Goal: Feedback & Contribution: Submit feedback/report problem

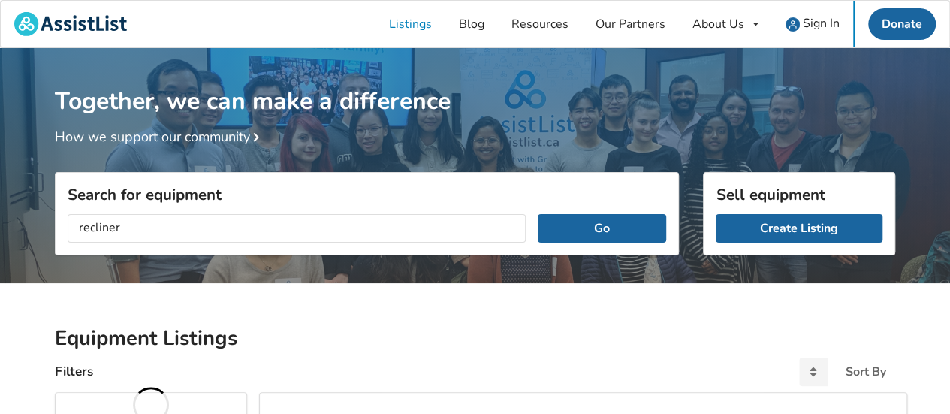
type input "recliner"
click at [538, 214] on button "Go" at bounding box center [602, 228] width 128 height 29
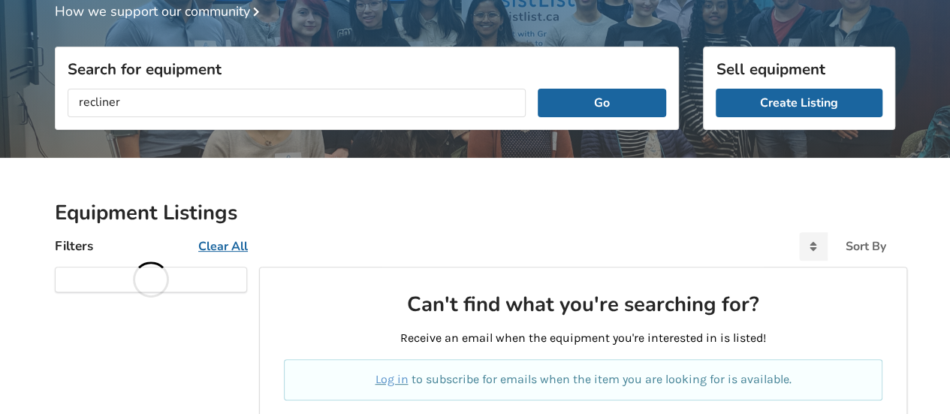
scroll to position [173, 0]
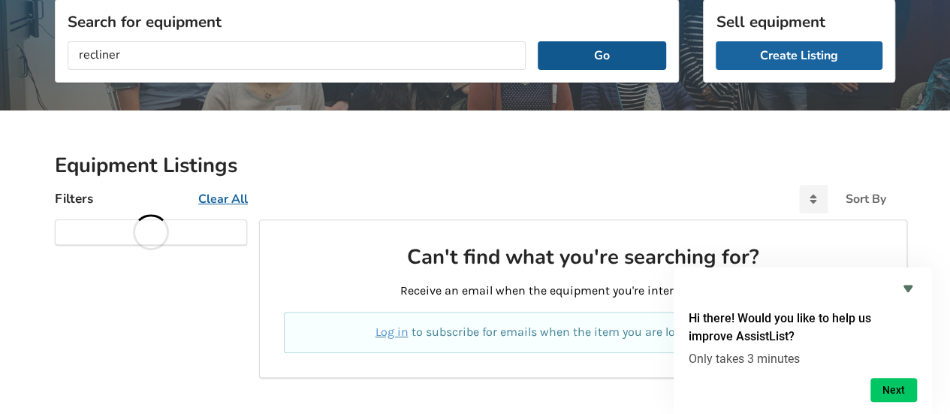
click at [636, 59] on button "Go" at bounding box center [602, 55] width 128 height 29
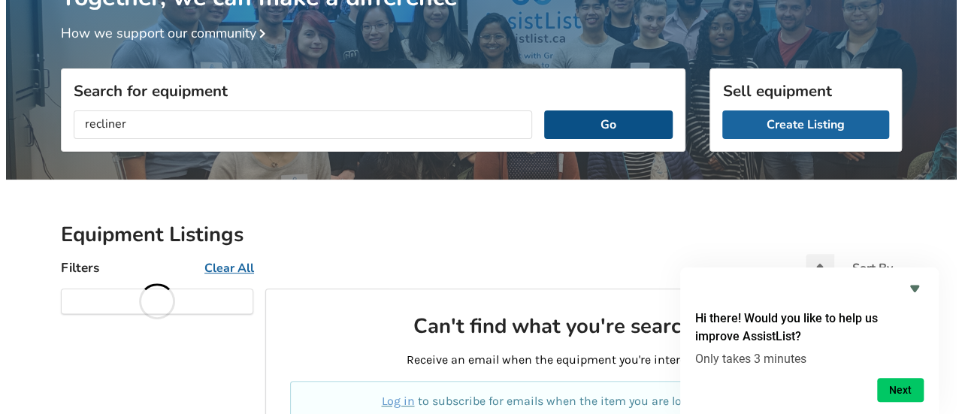
scroll to position [0, 0]
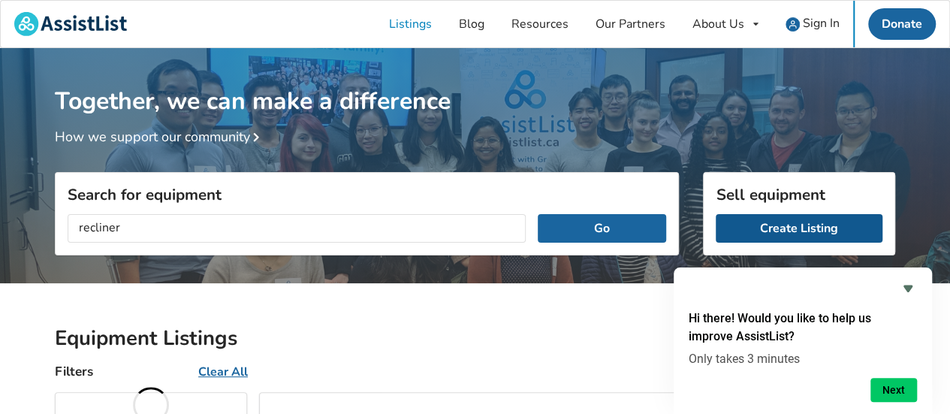
click at [823, 230] on link "Create Listing" at bounding box center [799, 228] width 167 height 29
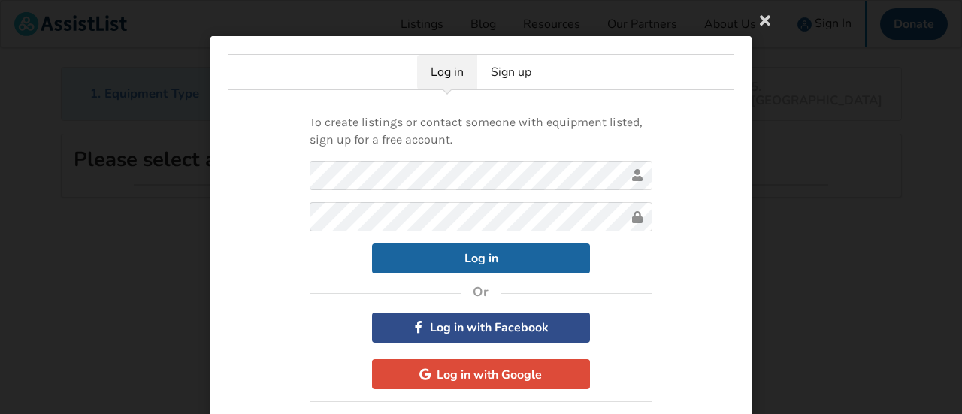
click at [555, 332] on button "Log in with Facebook" at bounding box center [481, 328] width 218 height 30
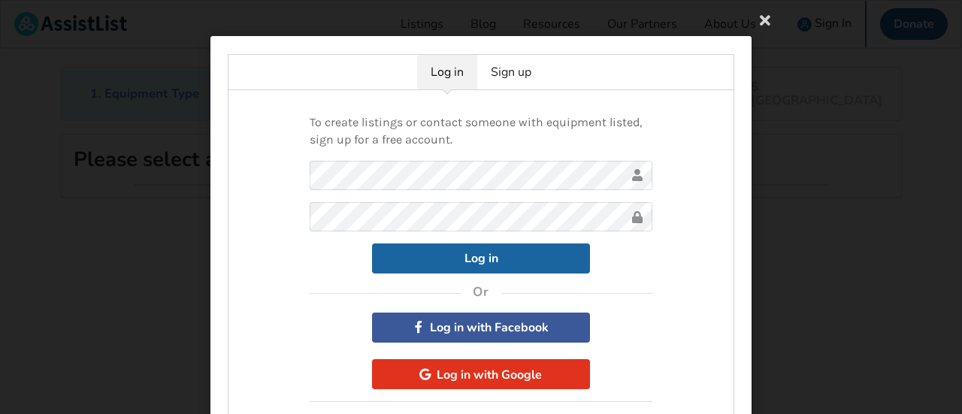
click at [547, 379] on button "Log in with Google" at bounding box center [481, 374] width 218 height 30
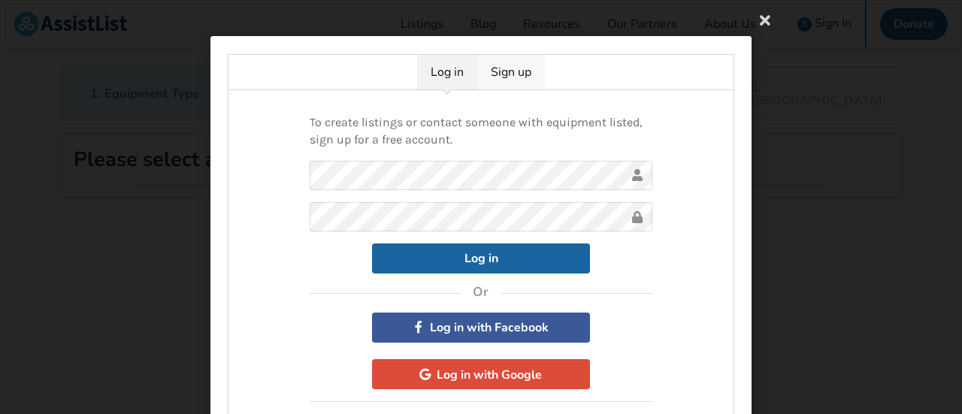
click at [519, 69] on link "Sign up" at bounding box center [511, 72] width 68 height 35
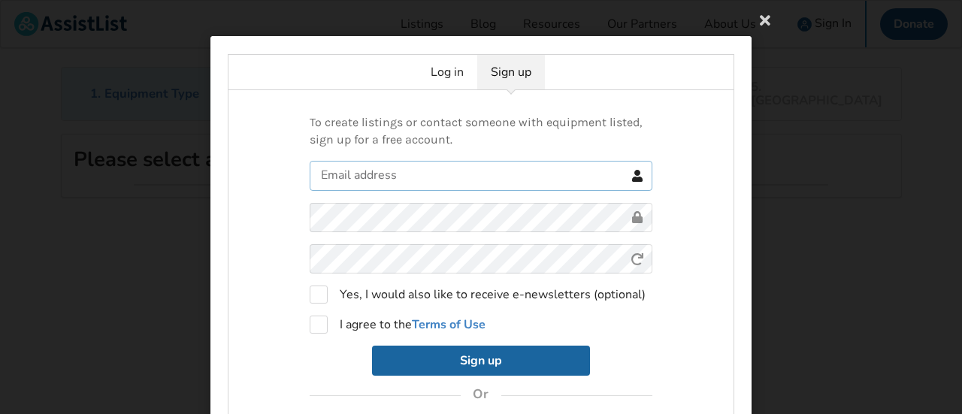
click at [374, 180] on input "text" at bounding box center [481, 176] width 343 height 30
type input "shandryer@gmail.com"
click at [317, 325] on label "I agree to the Terms of Use" at bounding box center [398, 325] width 176 height 18
checkbox input "true"
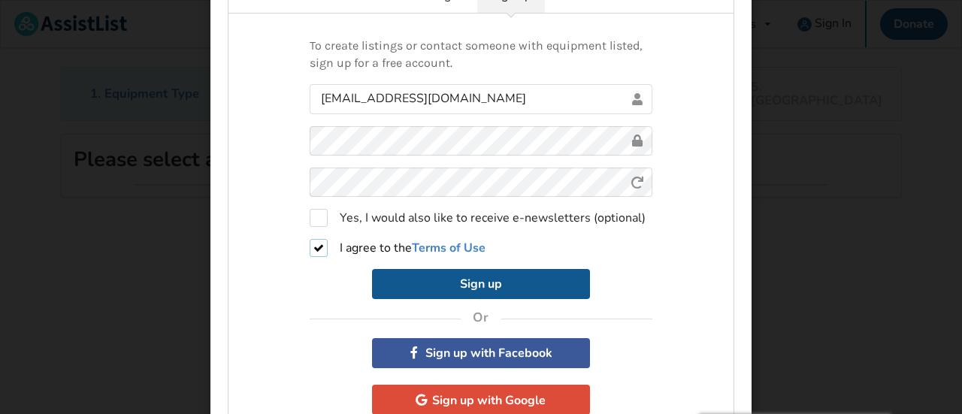
scroll to position [116, 0]
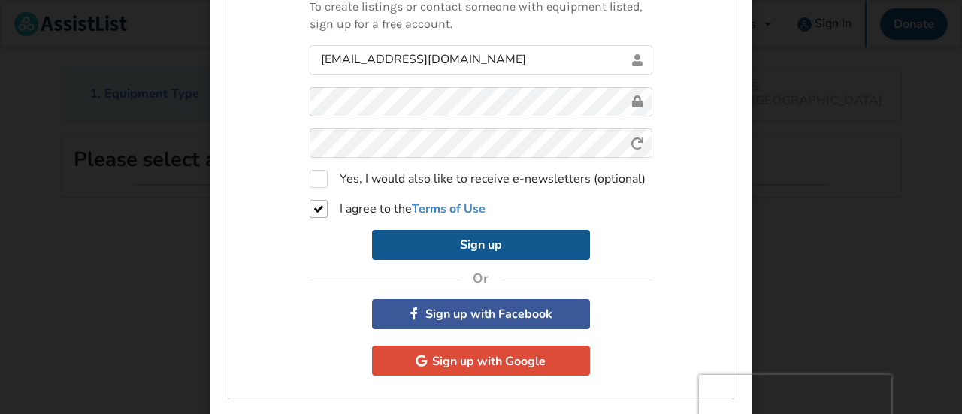
click at [541, 254] on button "Sign up" at bounding box center [481, 245] width 218 height 30
click at [484, 246] on button "Sign up" at bounding box center [481, 245] width 218 height 30
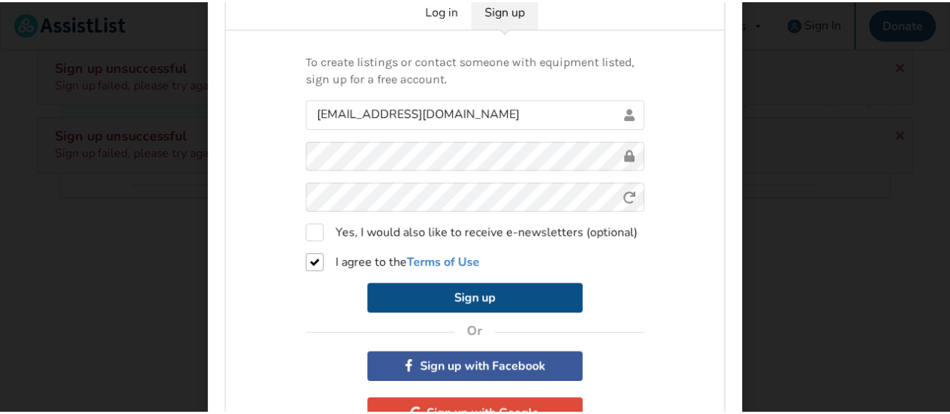
scroll to position [20, 0]
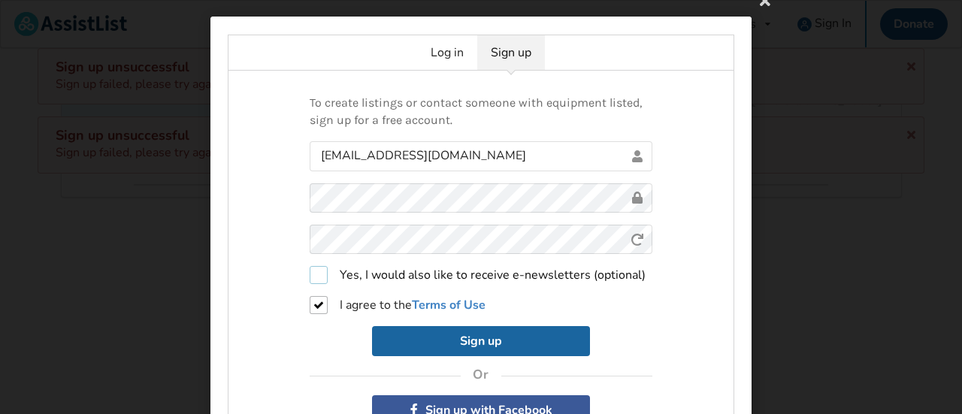
click at [318, 273] on label "Yes, I would also like to receive e-newsletters (optional)" at bounding box center [478, 275] width 336 height 18
checkbox input "true"
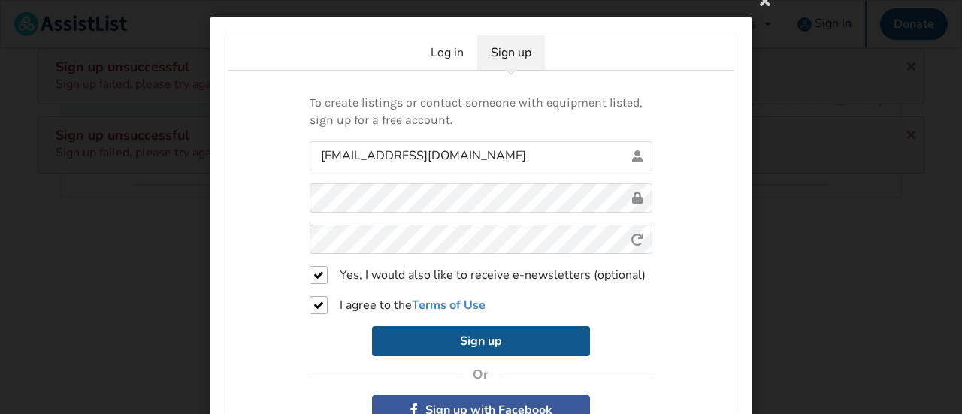
click at [543, 336] on button "Sign up" at bounding box center [481, 341] width 218 height 30
click at [478, 345] on button "Sign up" at bounding box center [481, 341] width 218 height 30
click at [509, 344] on button "Sign up" at bounding box center [481, 341] width 218 height 30
click at [515, 345] on button "Sign up" at bounding box center [481, 341] width 218 height 30
click at [529, 343] on button "Sign up" at bounding box center [481, 341] width 218 height 30
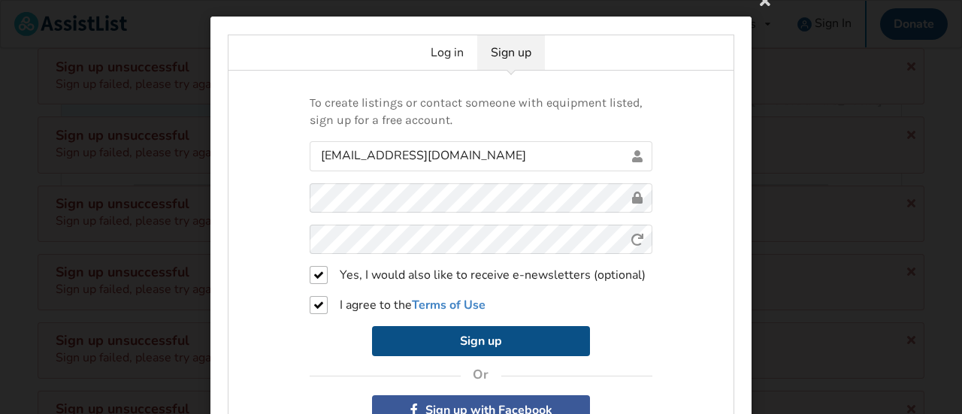
click at [550, 337] on button "Sign up" at bounding box center [481, 341] width 218 height 30
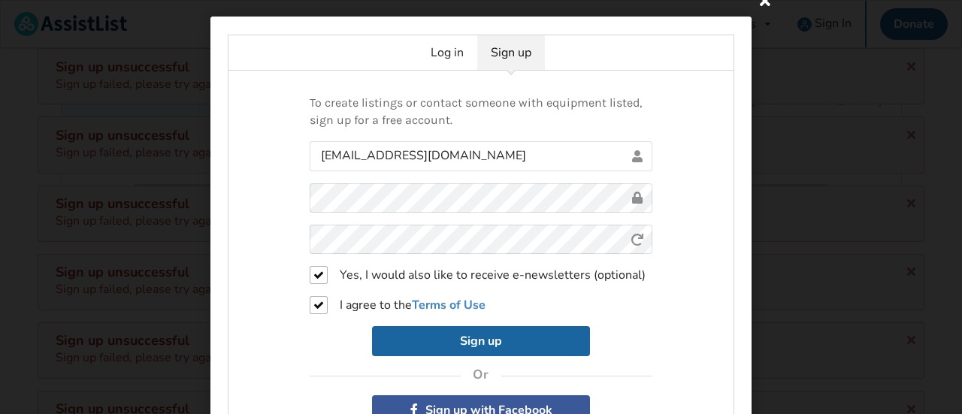
click at [759, 5] on icon at bounding box center [764, -1] width 27 height 27
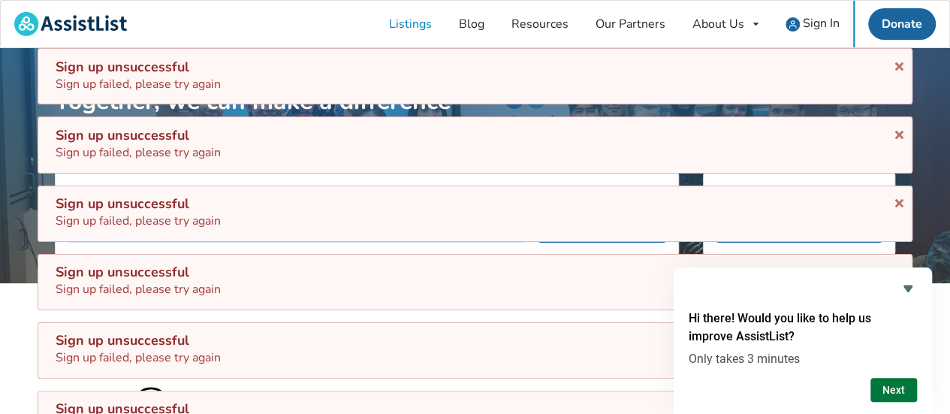
click at [889, 394] on button "Next" at bounding box center [894, 390] width 47 height 24
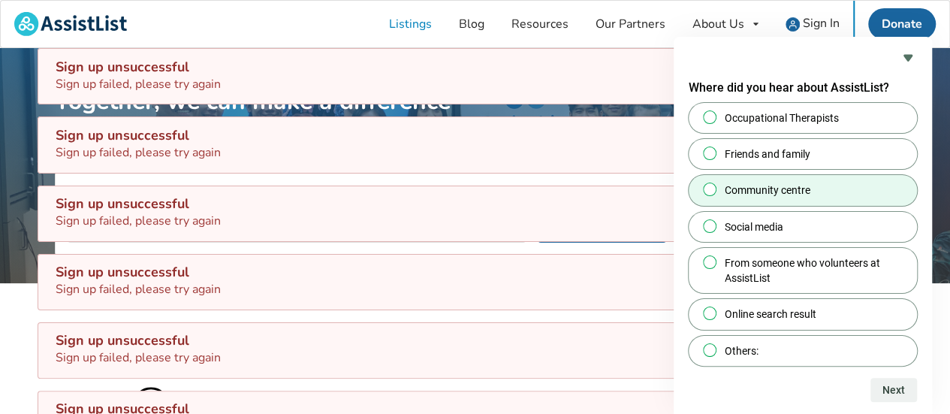
click at [784, 189] on span "Community centre" at bounding box center [768, 190] width 86 height 15
click at [715, 189] on input "Community centre" at bounding box center [710, 190] width 10 height 10
radio input "true"
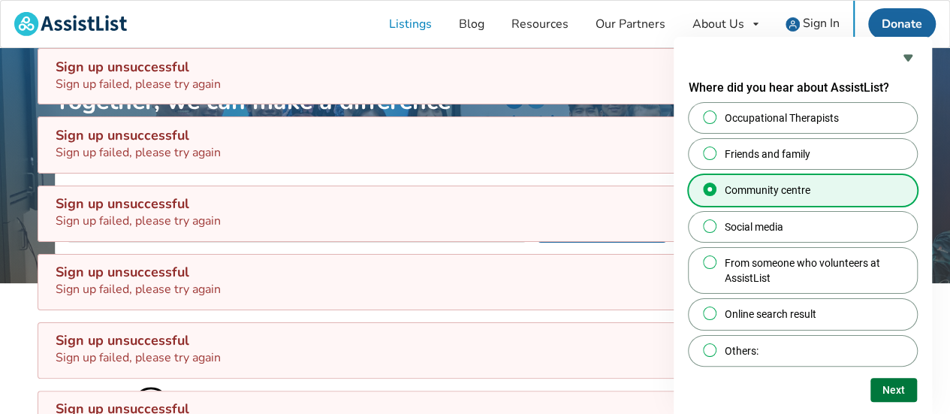
click at [881, 390] on button "Next" at bounding box center [894, 390] width 47 height 24
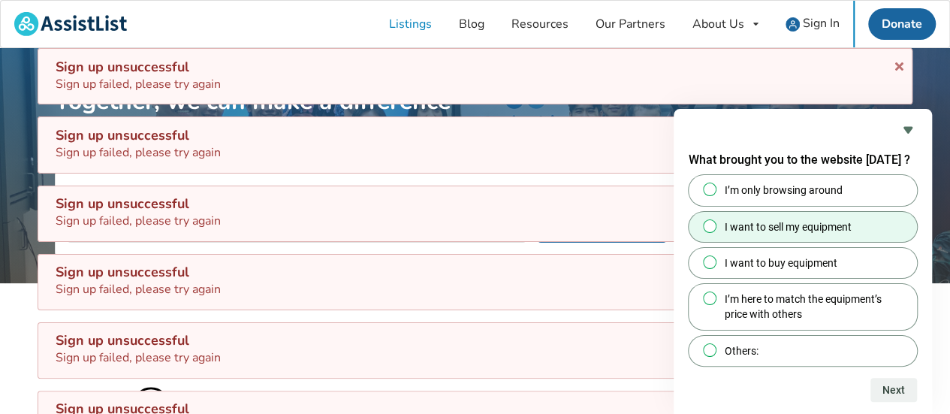
click at [788, 222] on span "I want to sell my equipment" at bounding box center [788, 226] width 127 height 15
click at [715, 222] on input "I want to sell my equipment" at bounding box center [710, 226] width 10 height 10
radio input "true"
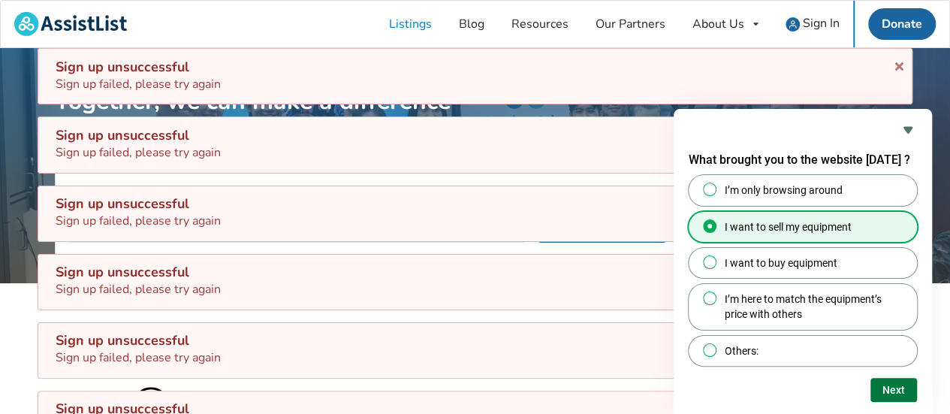
click at [874, 394] on button "Next" at bounding box center [894, 390] width 47 height 24
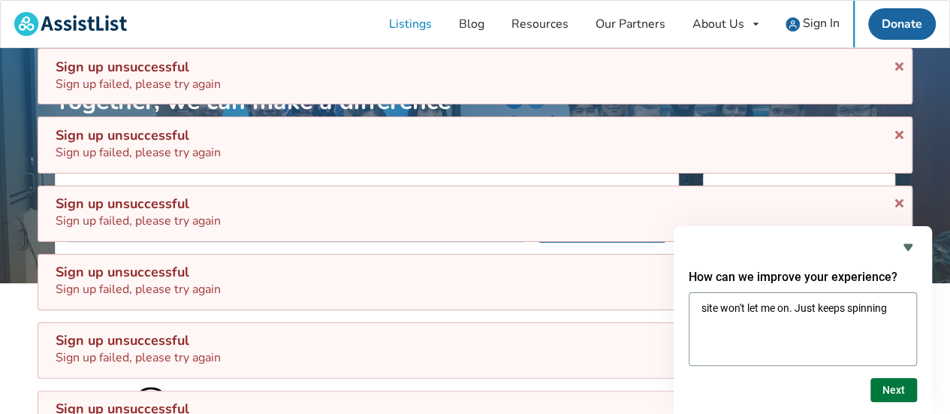
type textarea "site won't let me on. Just keeps spinning"
click at [886, 390] on button "Next" at bounding box center [894, 390] width 47 height 24
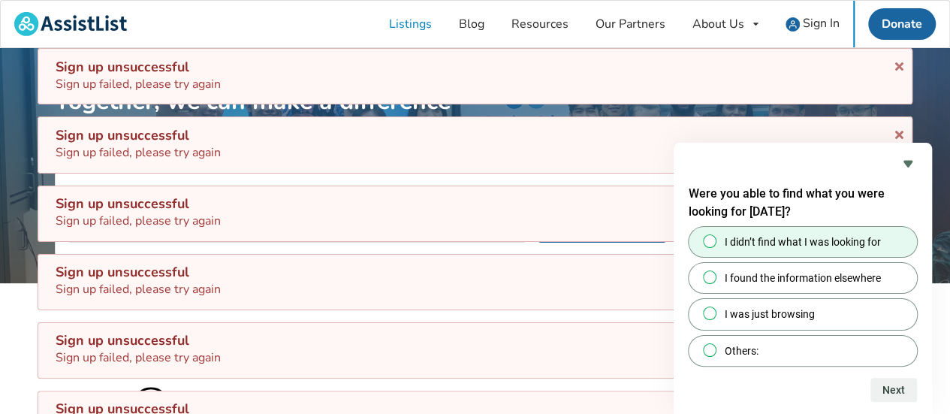
click at [704, 245] on span at bounding box center [710, 241] width 14 height 14
click at [705, 245] on input "I didn’t find what I was looking for" at bounding box center [710, 241] width 10 height 10
radio input "true"
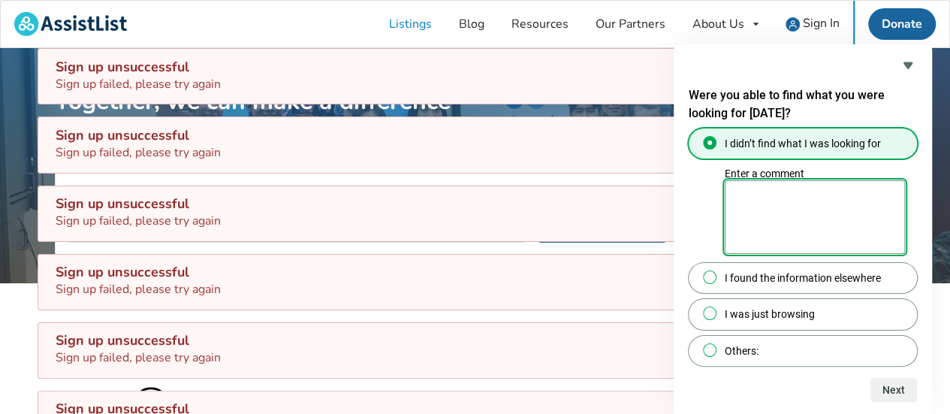
click at [783, 208] on textarea "Enter a comment" at bounding box center [815, 217] width 180 height 74
type textarea "couldn't get on site"
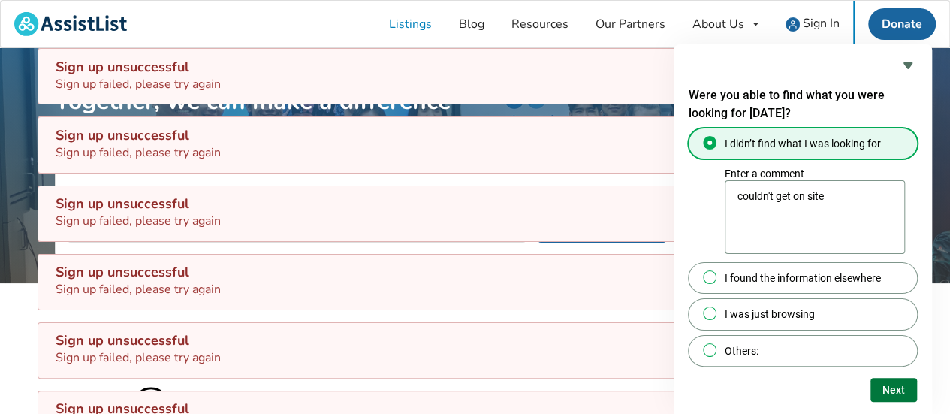
click at [886, 397] on button "Next" at bounding box center [894, 390] width 47 height 24
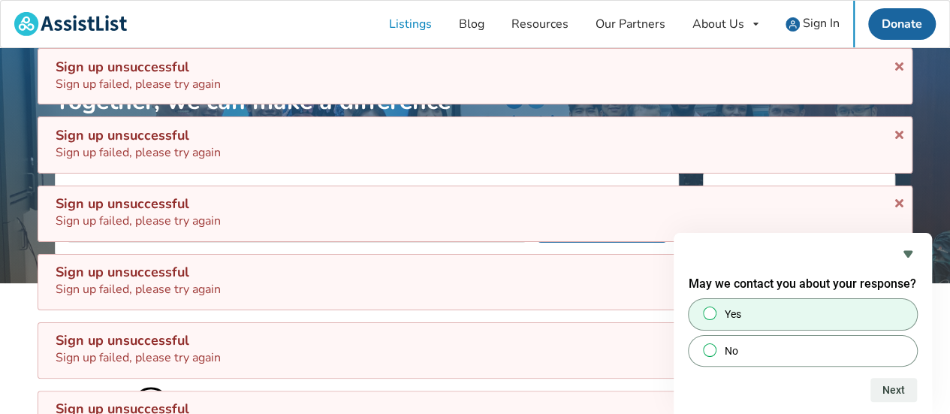
click at [717, 316] on div at bounding box center [710, 313] width 18 height 15
click at [715, 316] on input "Yes" at bounding box center [710, 314] width 10 height 10
radio input "true"
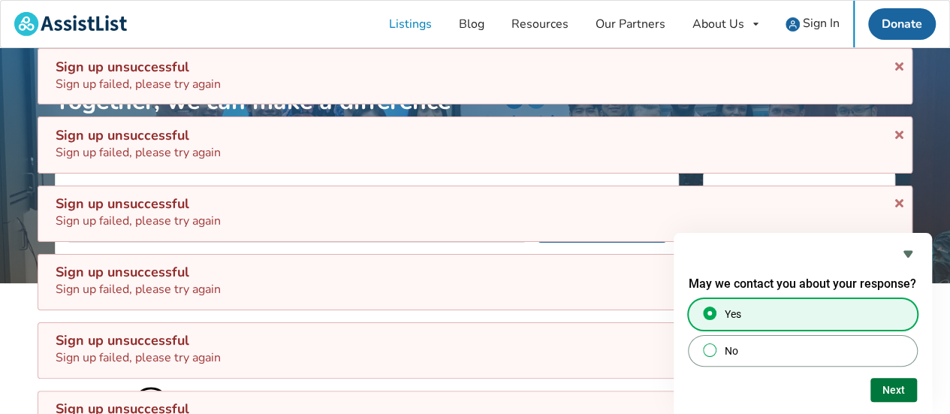
click at [888, 388] on button "Next" at bounding box center [894, 390] width 47 height 24
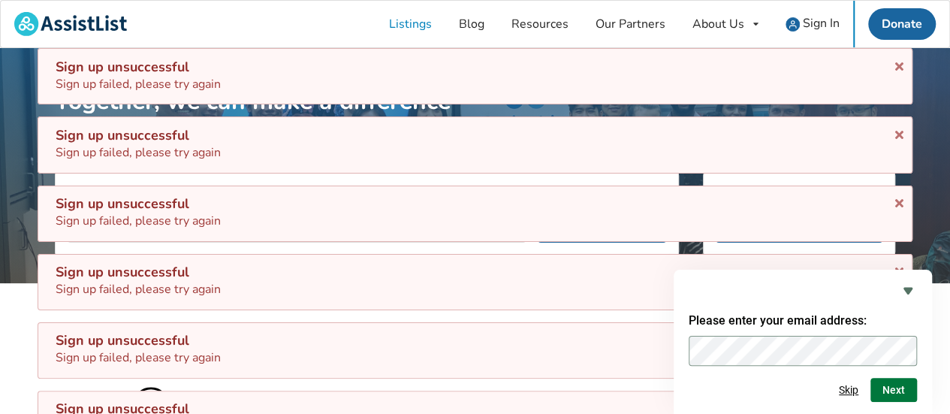
click at [892, 388] on button "Next" at bounding box center [894, 390] width 47 height 24
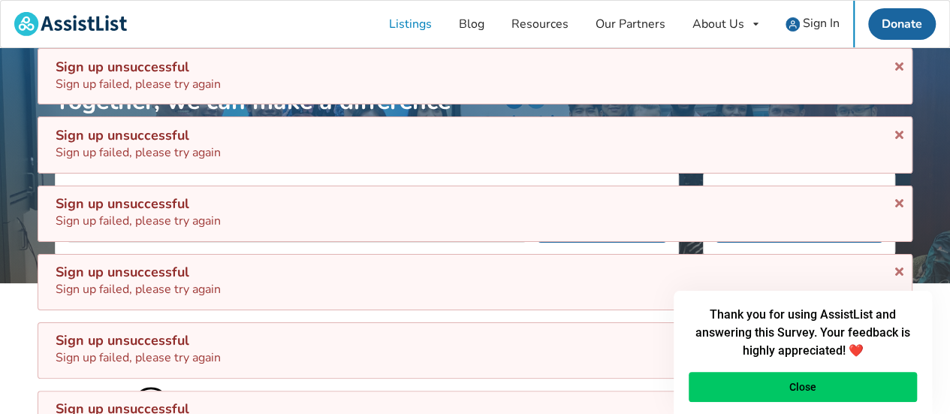
click at [892, 388] on button "Close" at bounding box center [803, 387] width 228 height 30
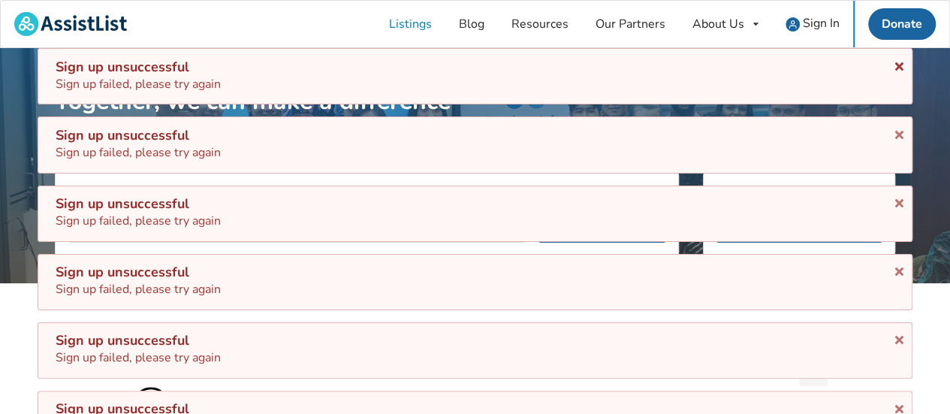
click at [902, 65] on icon at bounding box center [899, 64] width 14 height 12
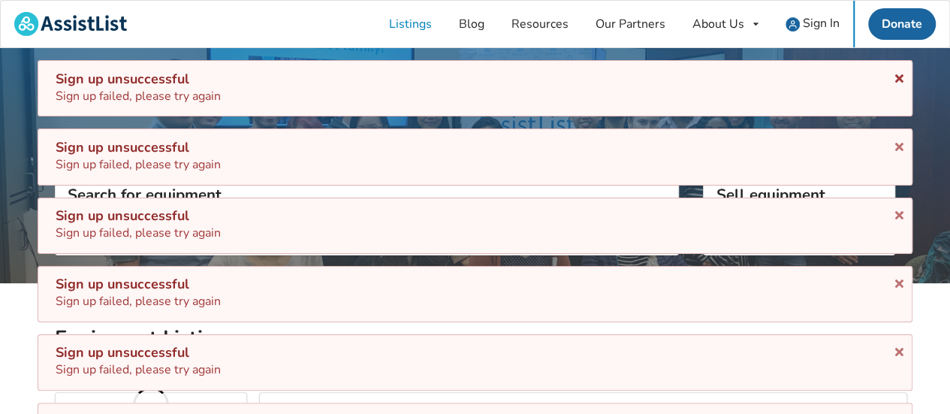
click at [898, 72] on icon at bounding box center [899, 76] width 14 height 12
click at [895, 143] on icon at bounding box center [899, 144] width 14 height 12
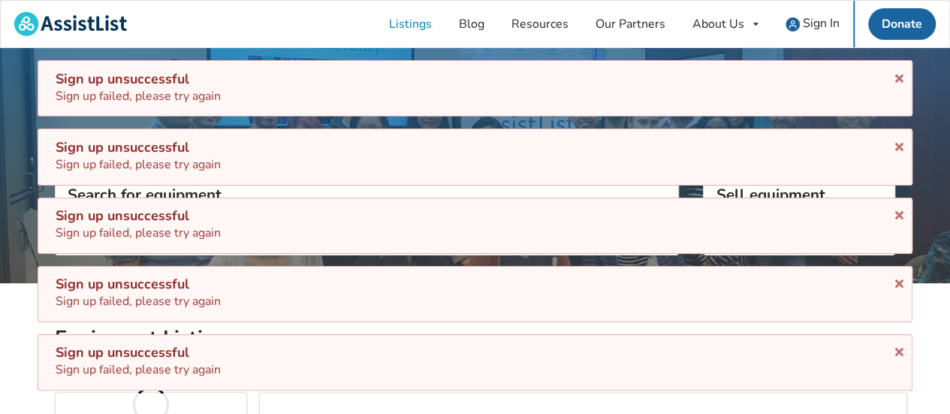
click at [895, 143] on icon at bounding box center [899, 144] width 14 height 12
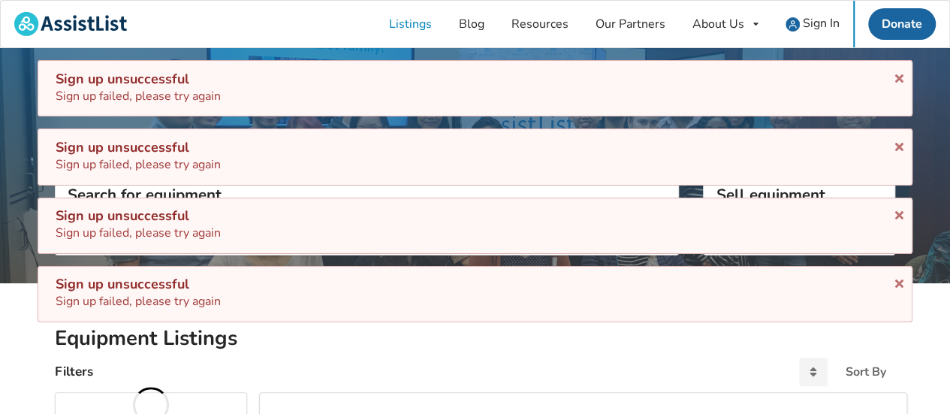
click at [895, 143] on icon at bounding box center [899, 144] width 14 height 12
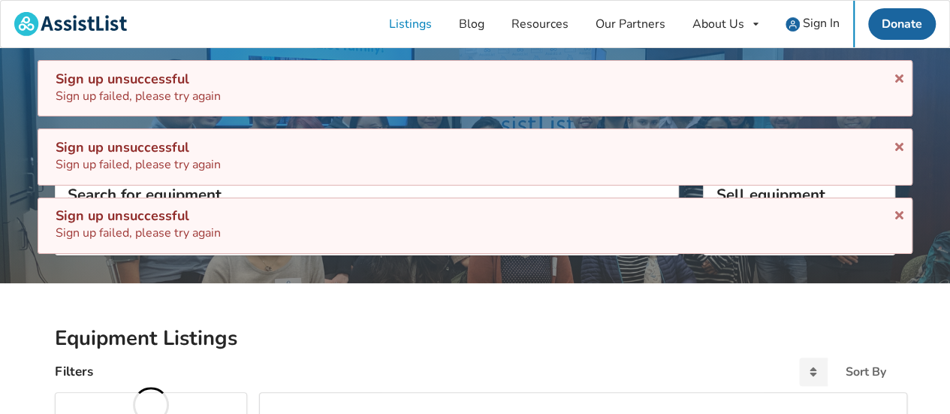
click at [895, 143] on icon at bounding box center [899, 144] width 14 height 12
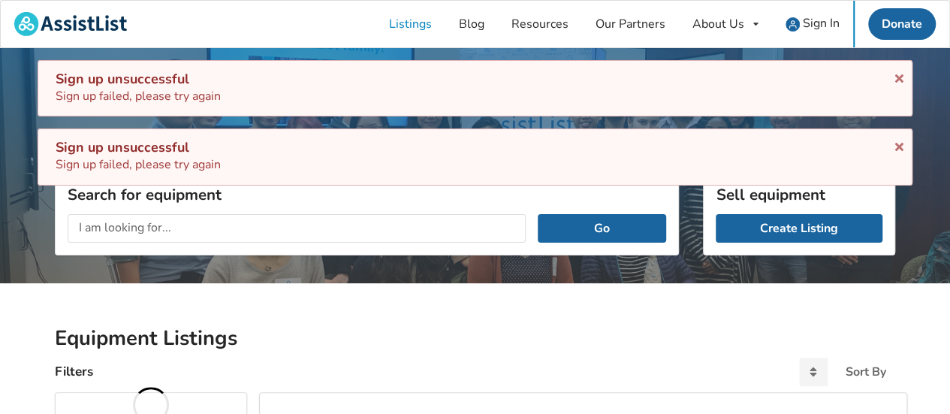
click at [895, 143] on icon at bounding box center [899, 144] width 14 height 12
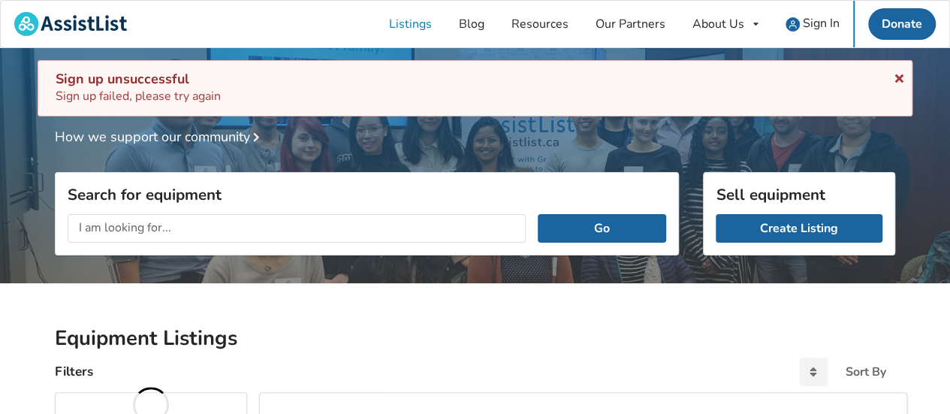
click at [899, 76] on icon at bounding box center [899, 76] width 14 height 12
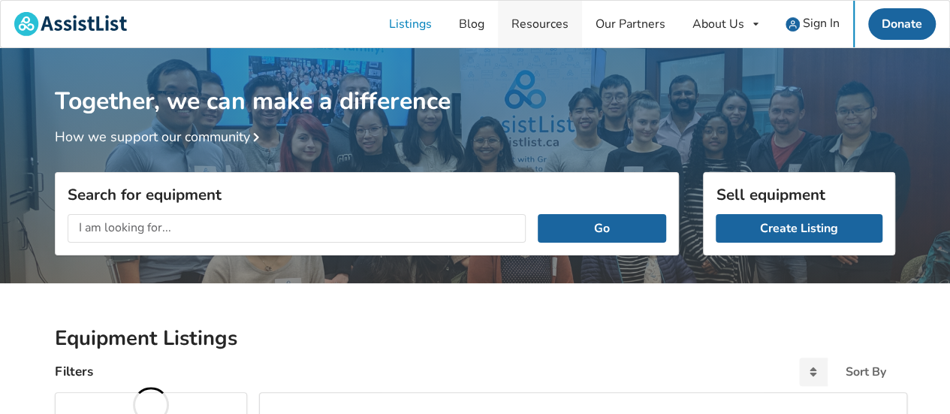
click at [541, 26] on link "Resources" at bounding box center [540, 24] width 84 height 47
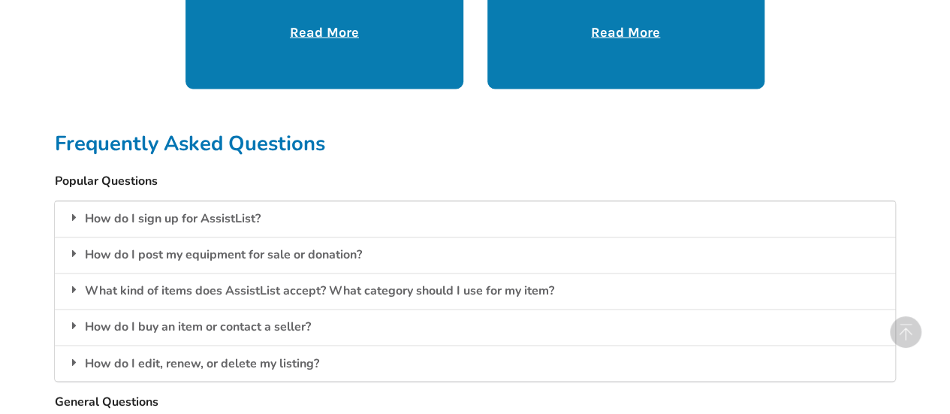
scroll to position [1101, 0]
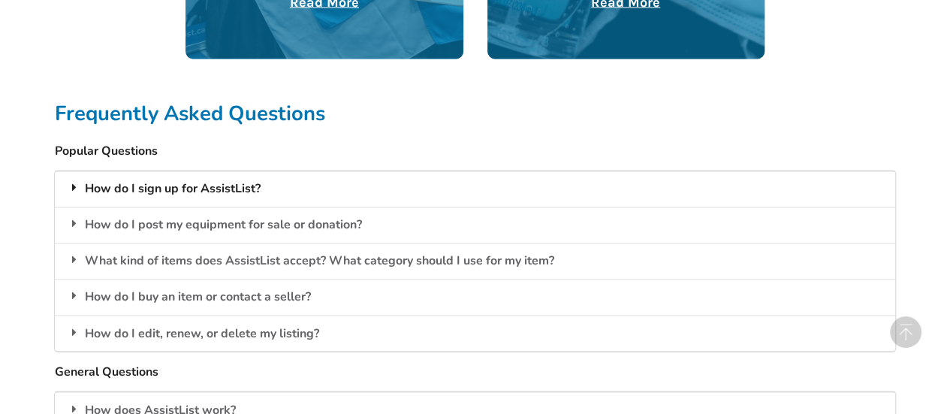
click at [180, 186] on div "How do I sign up for AssistList?" at bounding box center [475, 189] width 841 height 36
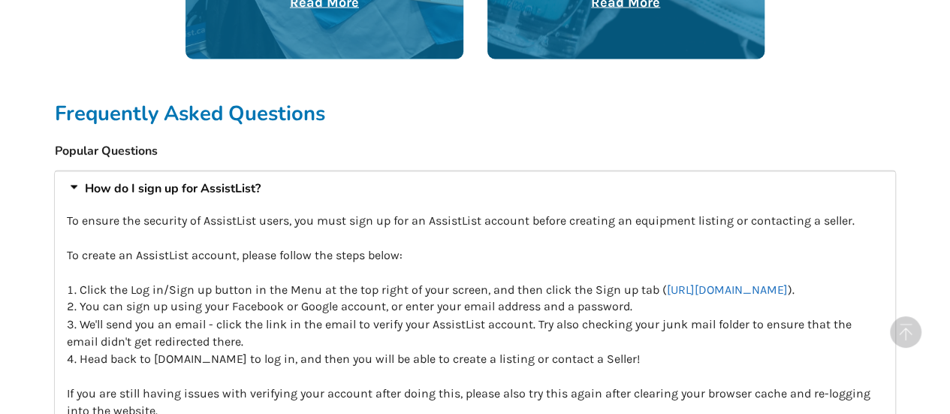
click at [745, 290] on link "https://www.assistlist.ca/auth#signup" at bounding box center [727, 289] width 121 height 14
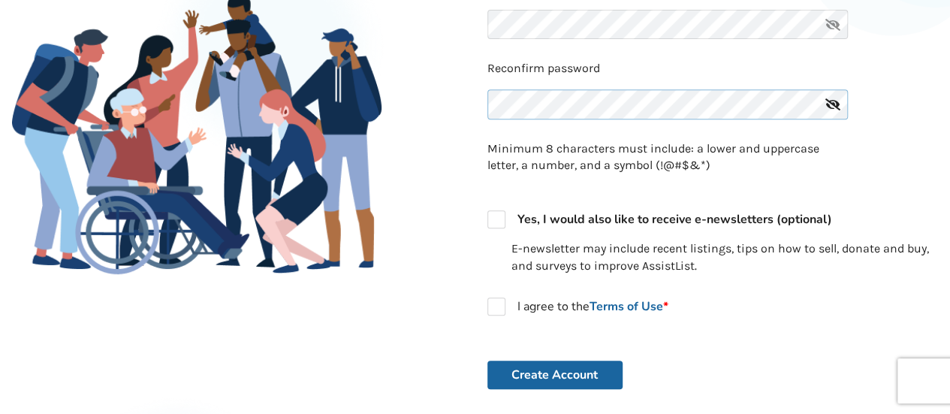
scroll to position [285, 0]
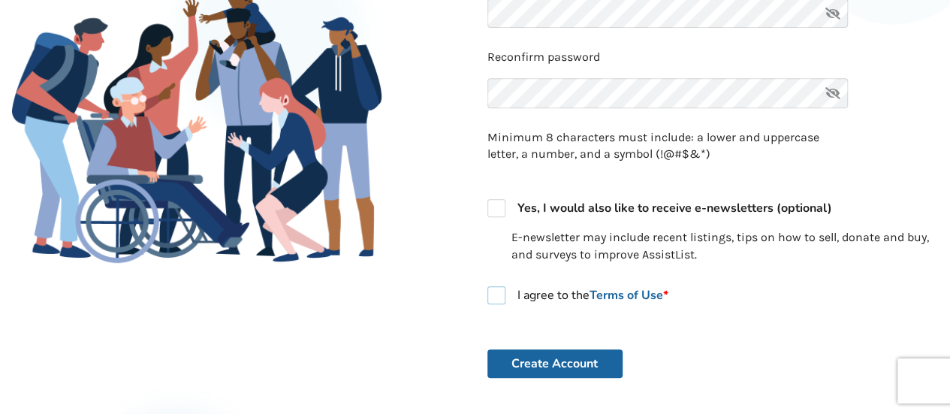
click at [504, 302] on label "I agree to the Terms of Use *" at bounding box center [578, 295] width 181 height 18
checkbox input "true"
click at [577, 367] on button "Create Account" at bounding box center [555, 363] width 135 height 29
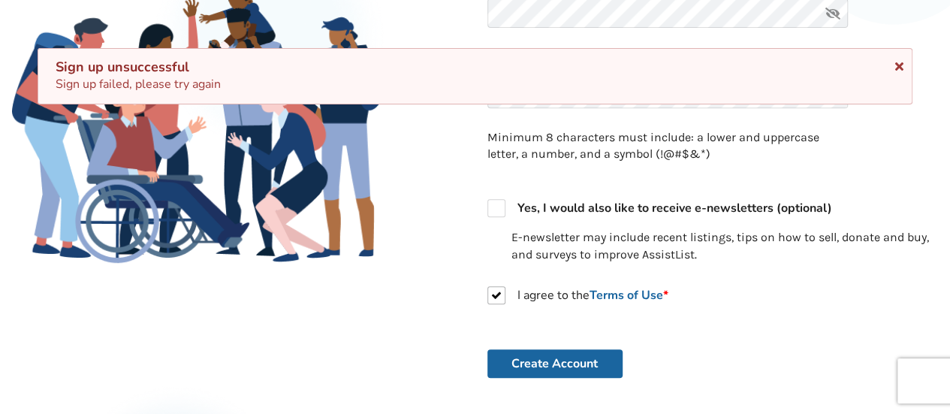
click at [901, 65] on icon at bounding box center [899, 64] width 14 height 12
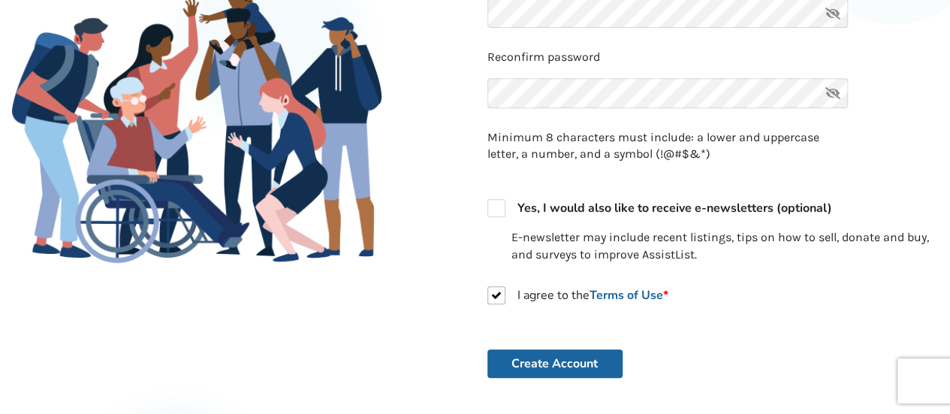
scroll to position [0, 0]
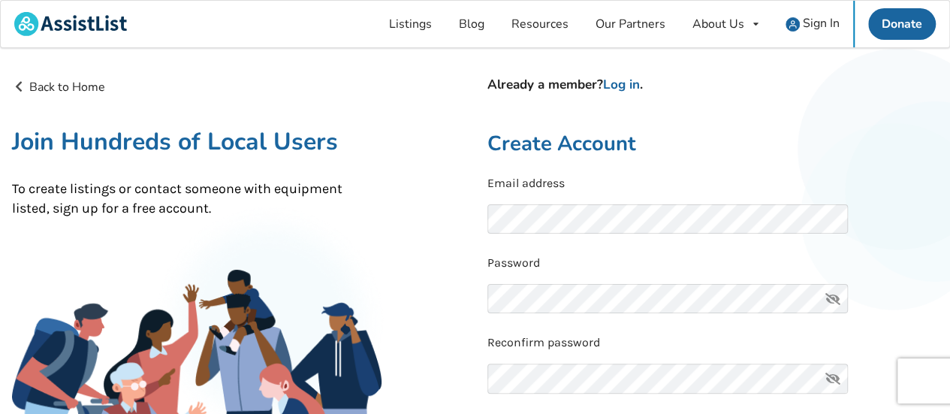
click at [830, 297] on icon at bounding box center [833, 298] width 30 height 29
click at [829, 379] on icon at bounding box center [833, 378] width 30 height 29
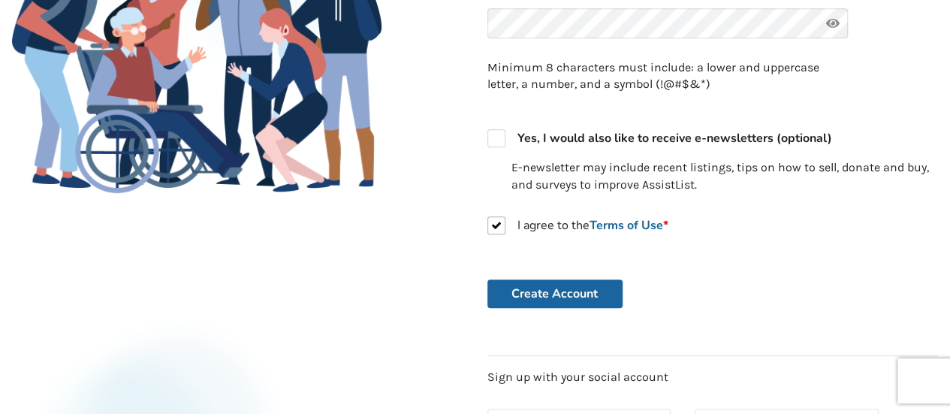
scroll to position [361, 0]
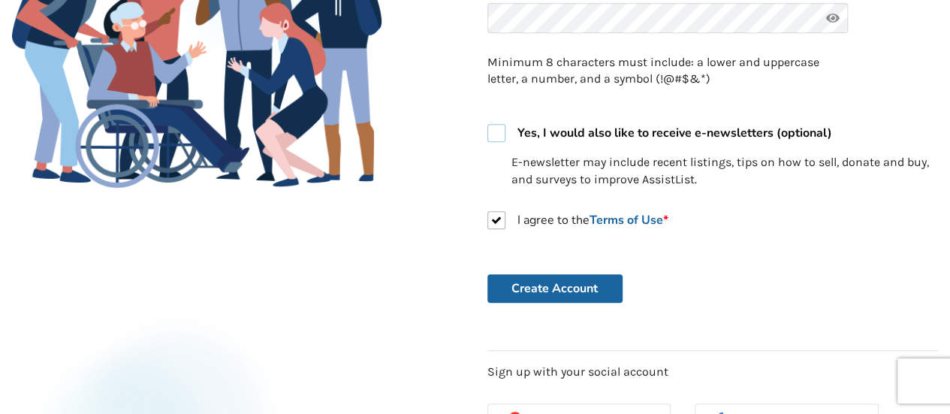
click at [498, 138] on label "Yes, I would also like to receive e-newsletters (optional)" at bounding box center [660, 133] width 345 height 18
checkbox input "true"
click at [592, 296] on button "Create Account" at bounding box center [555, 288] width 135 height 29
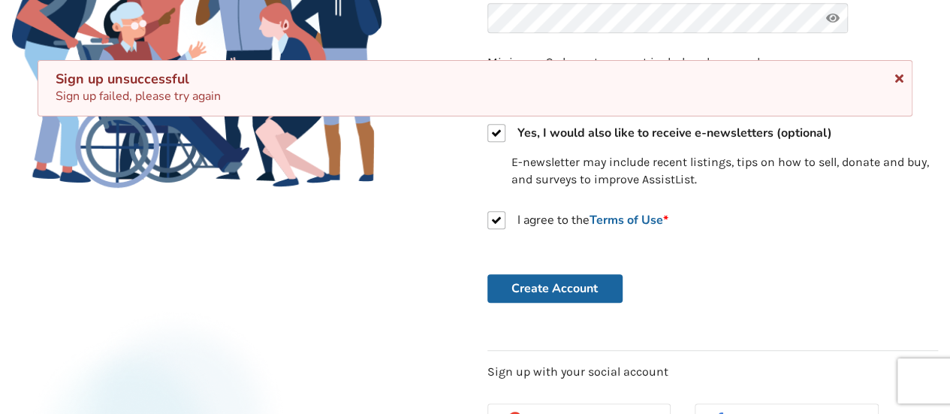
click at [899, 80] on icon at bounding box center [899, 76] width 14 height 12
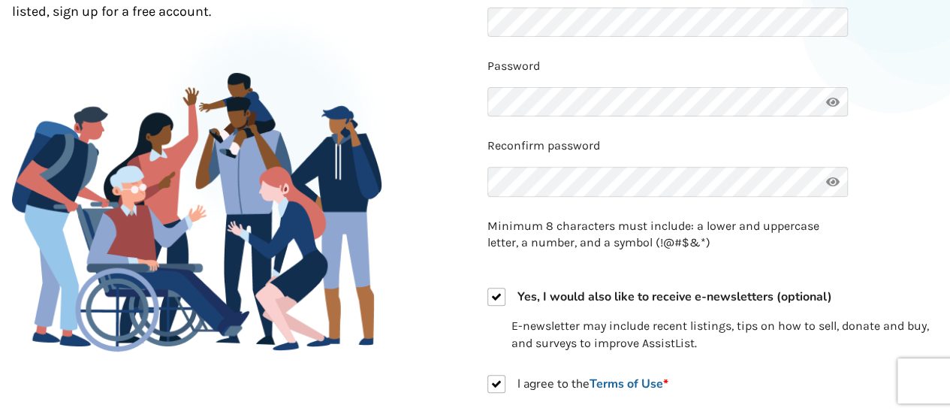
scroll to position [0, 0]
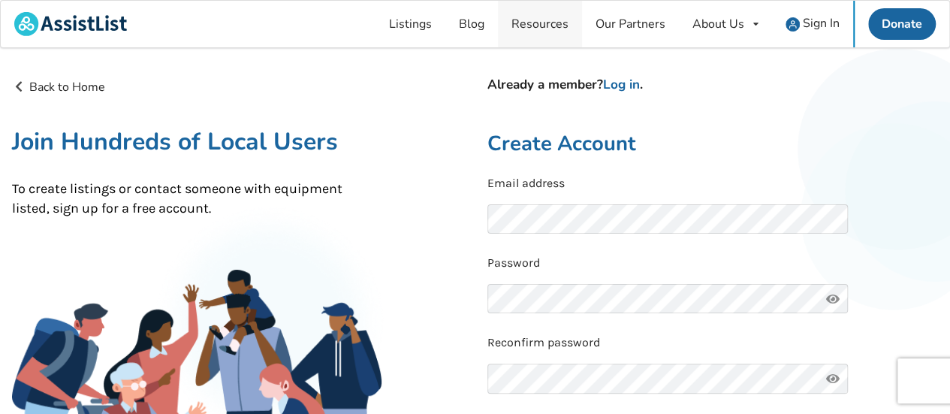
click at [553, 31] on link "Resources" at bounding box center [540, 24] width 84 height 47
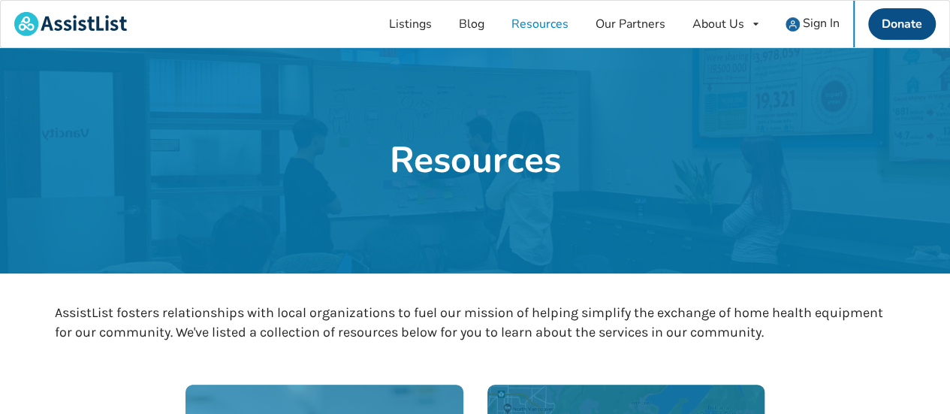
click at [901, 34] on link "Donate" at bounding box center [902, 24] width 68 height 32
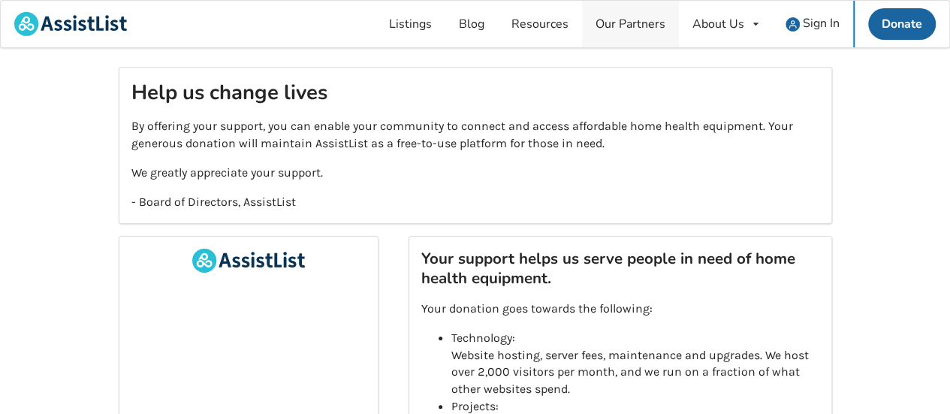
click at [646, 28] on link "Our Partners" at bounding box center [630, 24] width 97 height 47
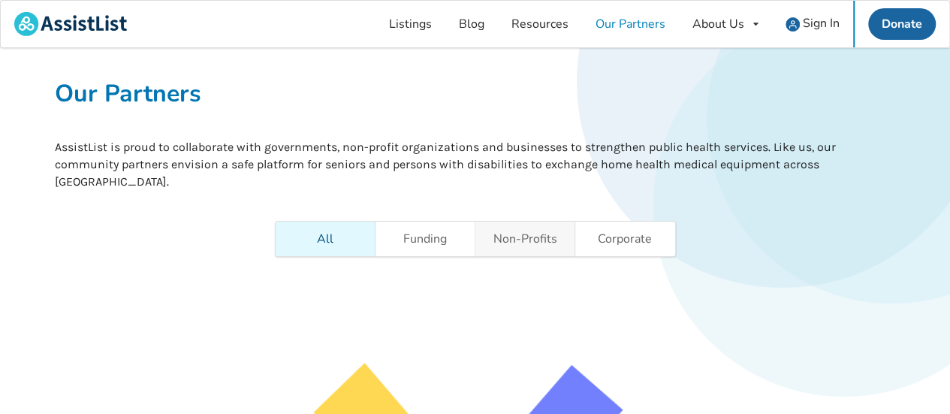
click at [508, 241] on link "Non-Profits" at bounding box center [526, 239] width 100 height 35
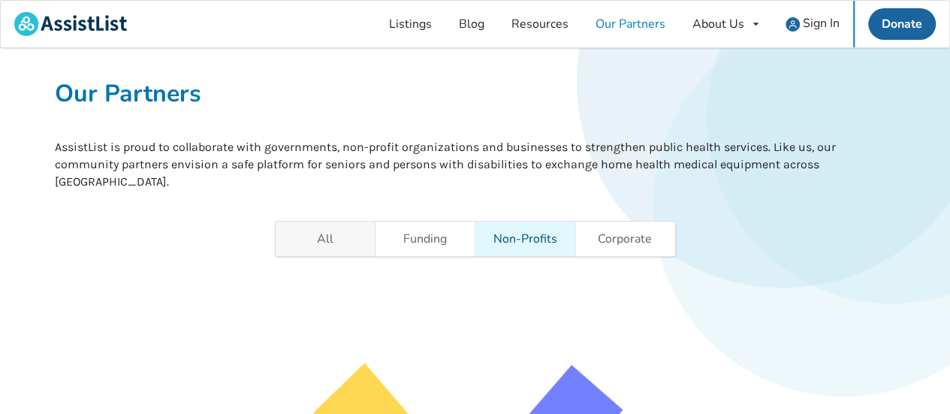
click at [322, 234] on link "All" at bounding box center [326, 239] width 100 height 35
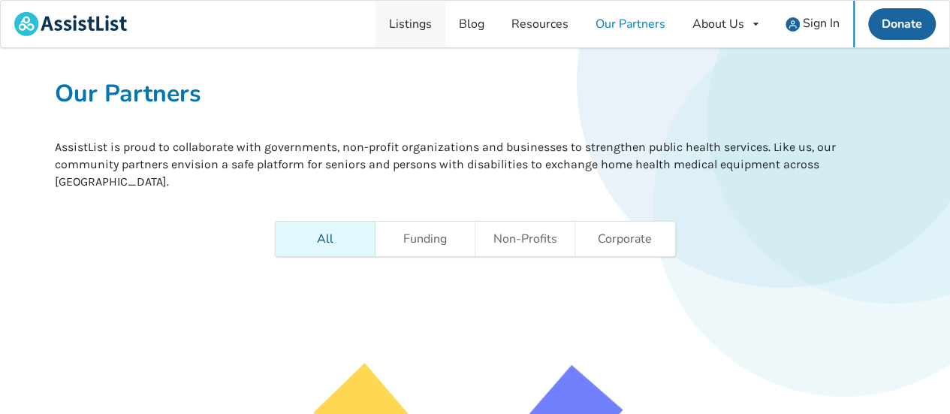
click at [413, 23] on link "Listings" at bounding box center [411, 24] width 70 height 47
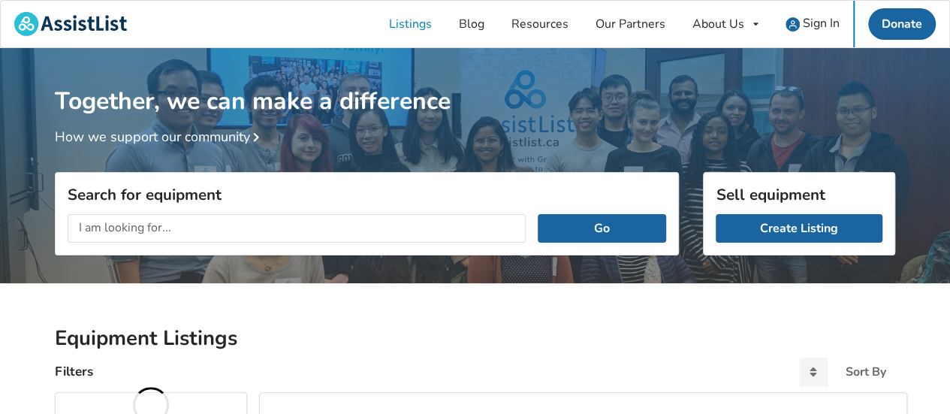
scroll to position [216, 0]
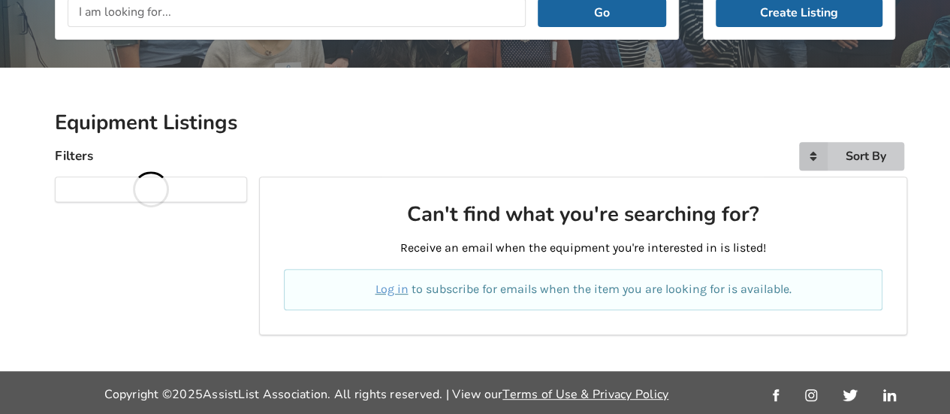
click at [862, 156] on div "Sort By" at bounding box center [866, 156] width 41 height 12
